Goal: Task Accomplishment & Management: Manage account settings

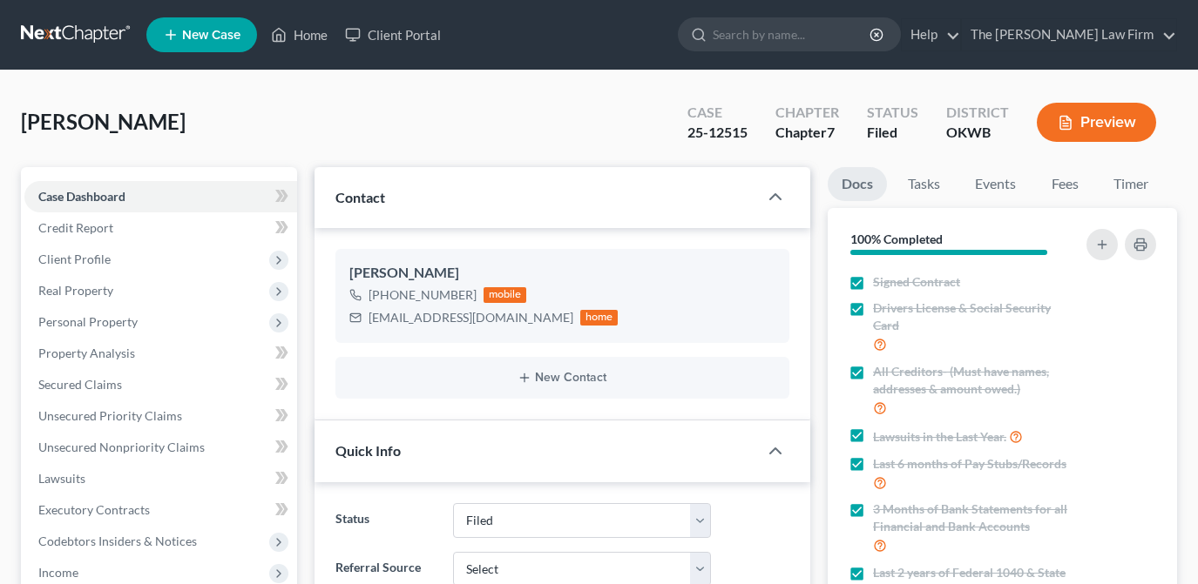
select select "2"
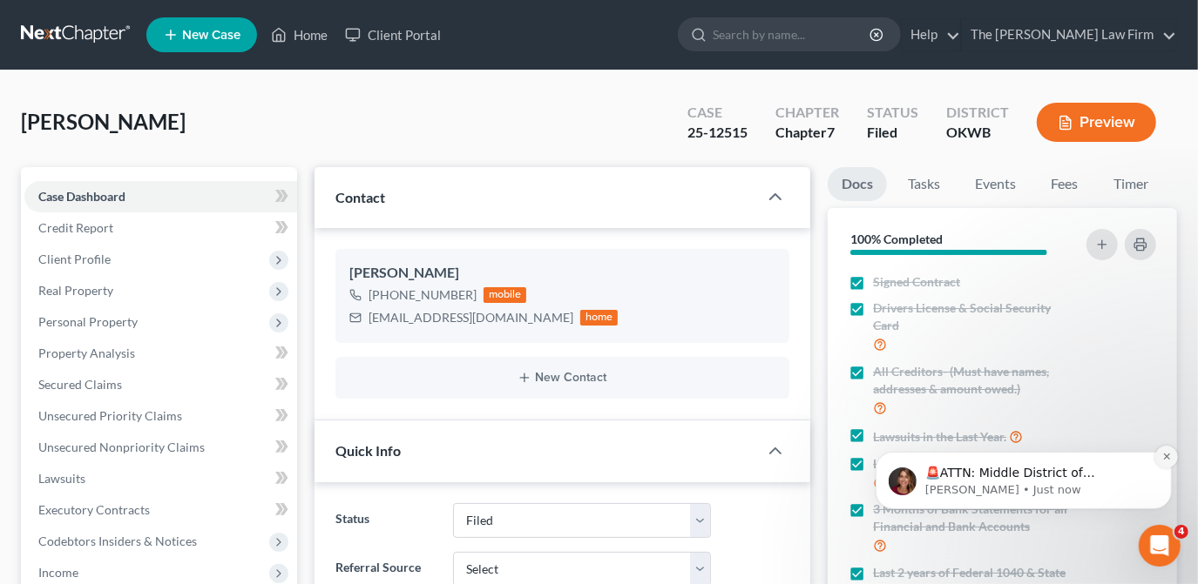
click at [1163, 459] on icon "Dismiss notification" at bounding box center [1166, 456] width 10 height 10
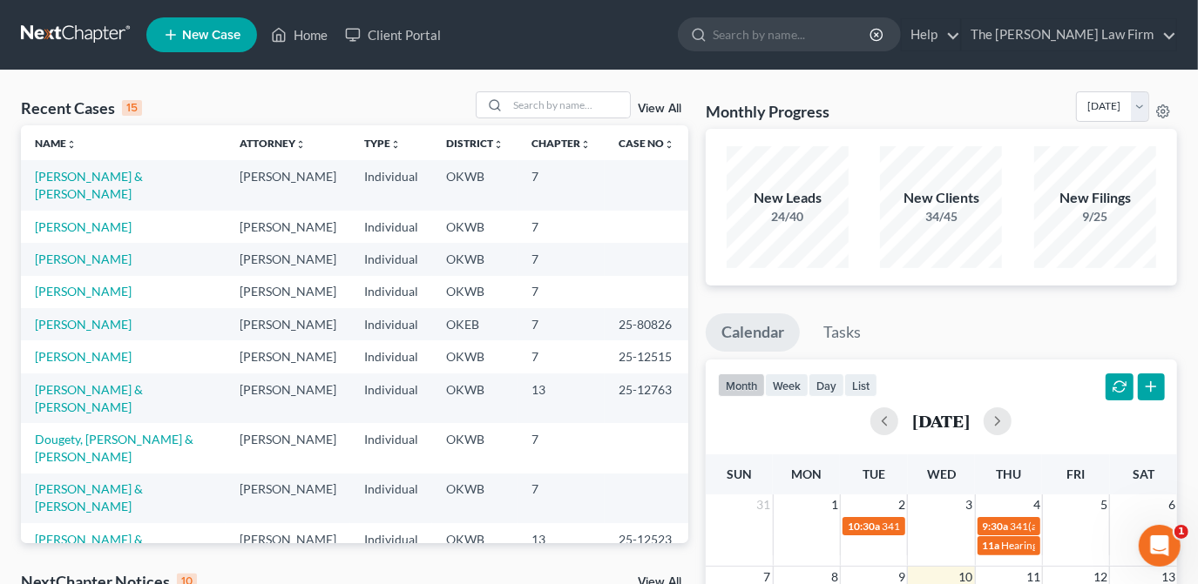
scroll to position [158, 0]
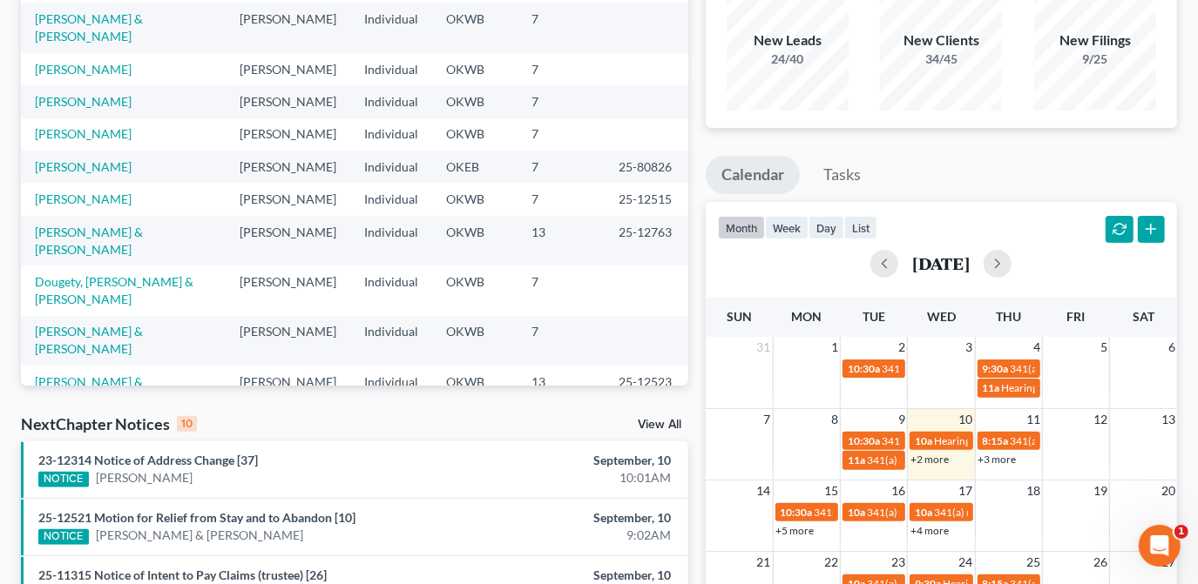
click at [1002, 456] on link "+3 more" at bounding box center [997, 459] width 38 height 13
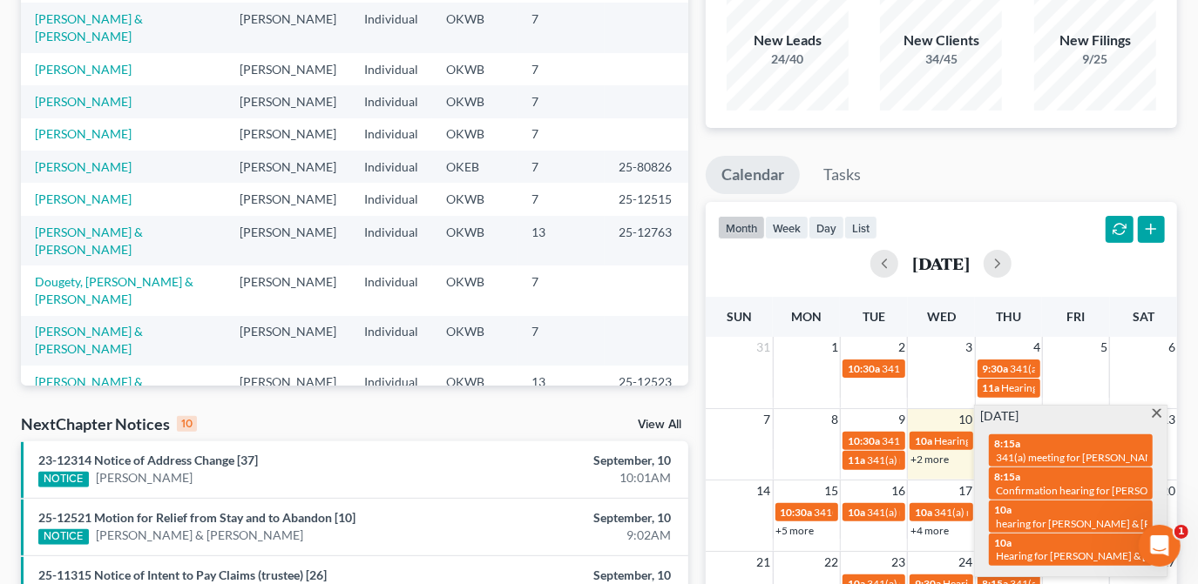
click at [1158, 411] on span at bounding box center [1156, 414] width 13 height 11
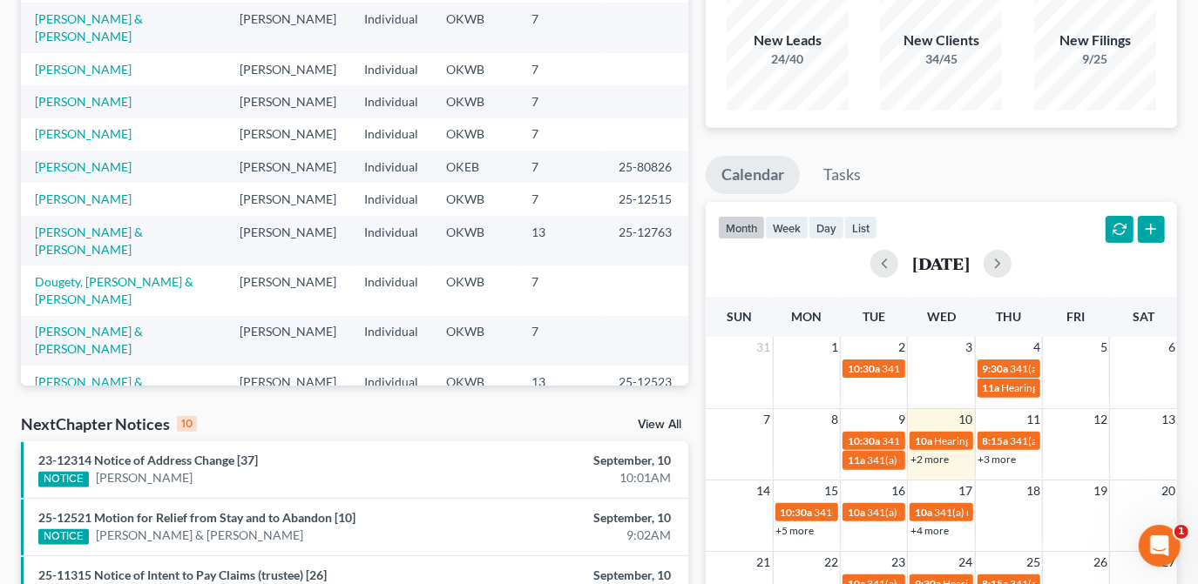
click at [938, 456] on link "+2 more" at bounding box center [929, 459] width 38 height 13
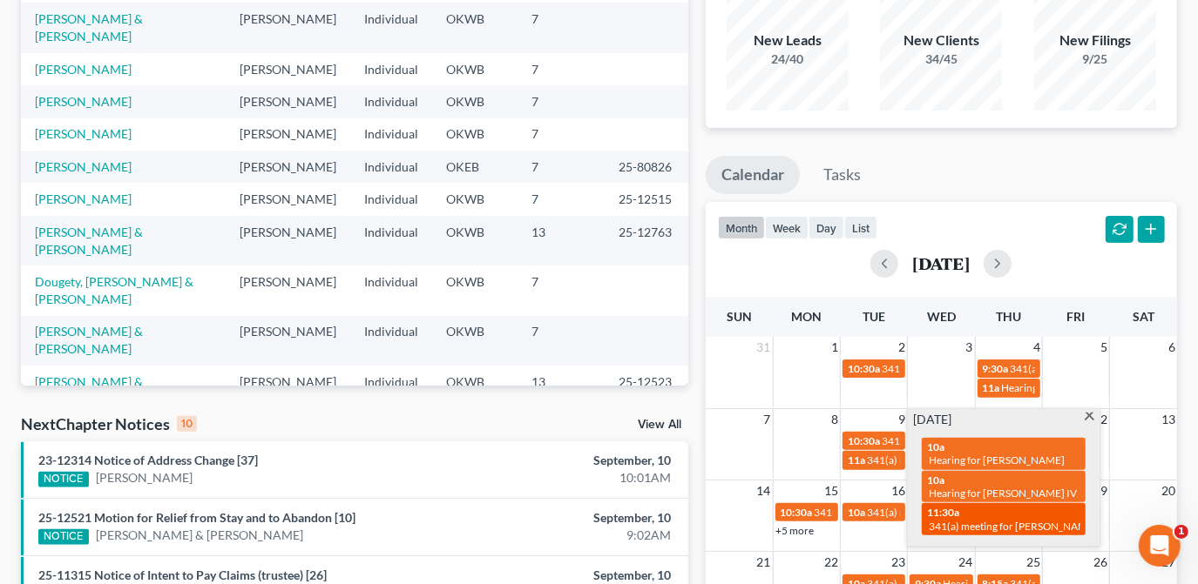
click at [1047, 520] on span "341(a) meeting for [PERSON_NAME]" at bounding box center [1013, 526] width 168 height 13
select select "Days"
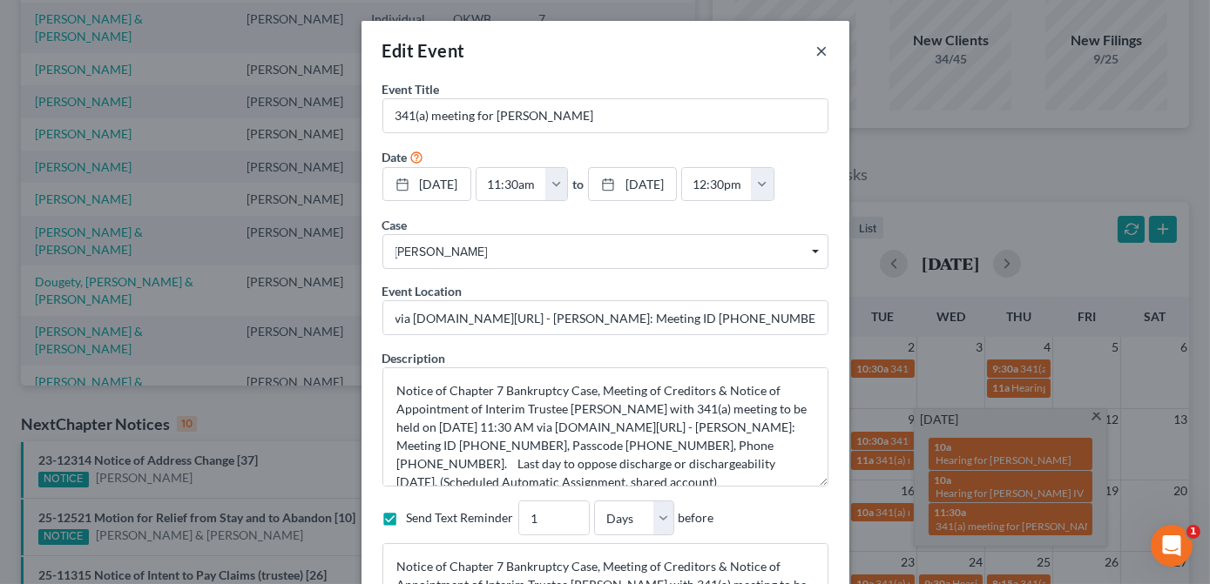
drag, startPoint x: 816, startPoint y: 50, endPoint x: 858, endPoint y: 0, distance: 64.9
click at [816, 47] on button "×" at bounding box center [822, 50] width 12 height 21
